Goal: Transaction & Acquisition: Obtain resource

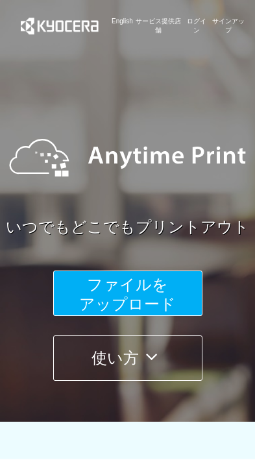
click at [81, 294] on button "ファイルを ​​アップロード" at bounding box center [127, 293] width 149 height 45
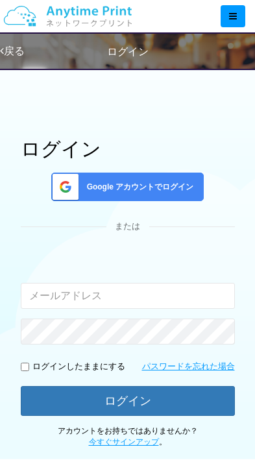
click at [69, 293] on input "email" at bounding box center [128, 296] width 214 height 26
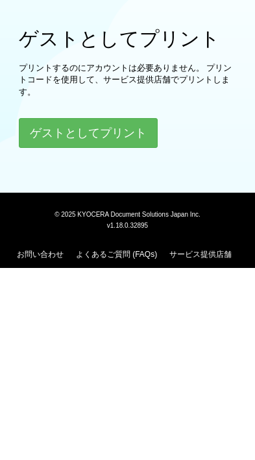
scroll to position [341, 0]
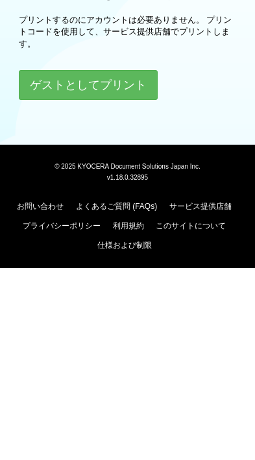
click at [98, 262] on button "ゲストとしてプリント" at bounding box center [88, 277] width 139 height 30
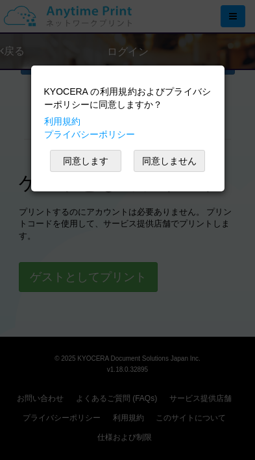
click at [86, 160] on button "同意します" at bounding box center [85, 161] width 71 height 22
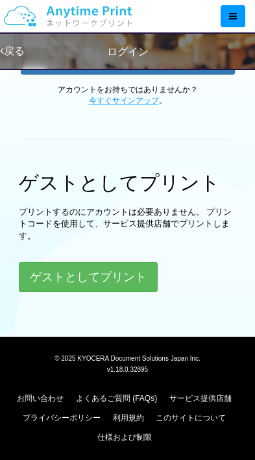
scroll to position [47, 0]
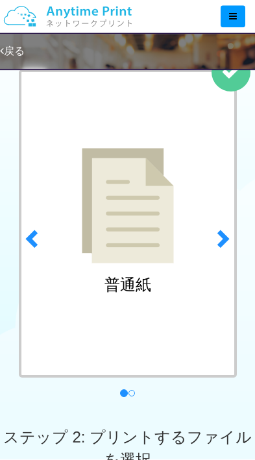
click at [226, 237] on span at bounding box center [221, 237] width 19 height 19
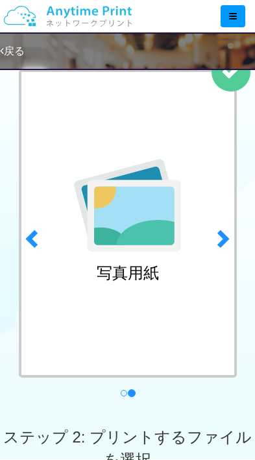
click at [38, 239] on span at bounding box center [32, 237] width 19 height 19
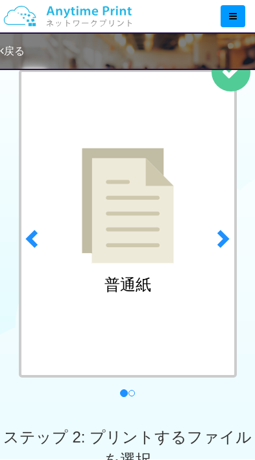
click at [169, 208] on img at bounding box center [128, 205] width 92 height 115
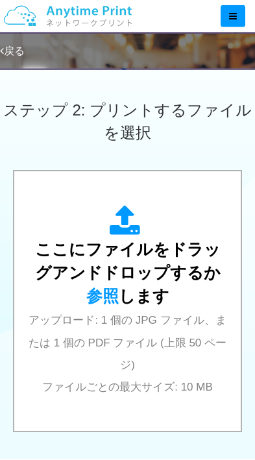
scroll to position [414, 0]
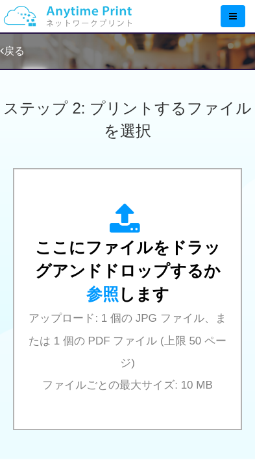
click at [119, 285] on span "参照" at bounding box center [102, 294] width 32 height 18
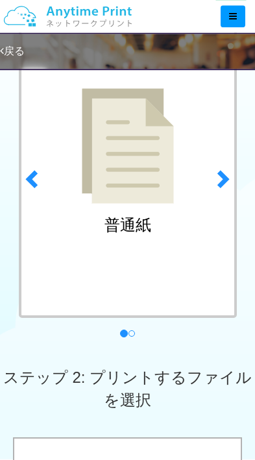
scroll to position [0, 0]
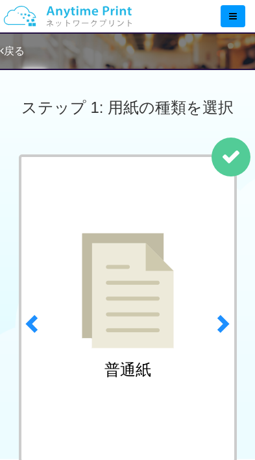
click at [21, 52] on link "戻る" at bounding box center [12, 50] width 25 height 11
